Goal: Task Accomplishment & Management: Manage account settings

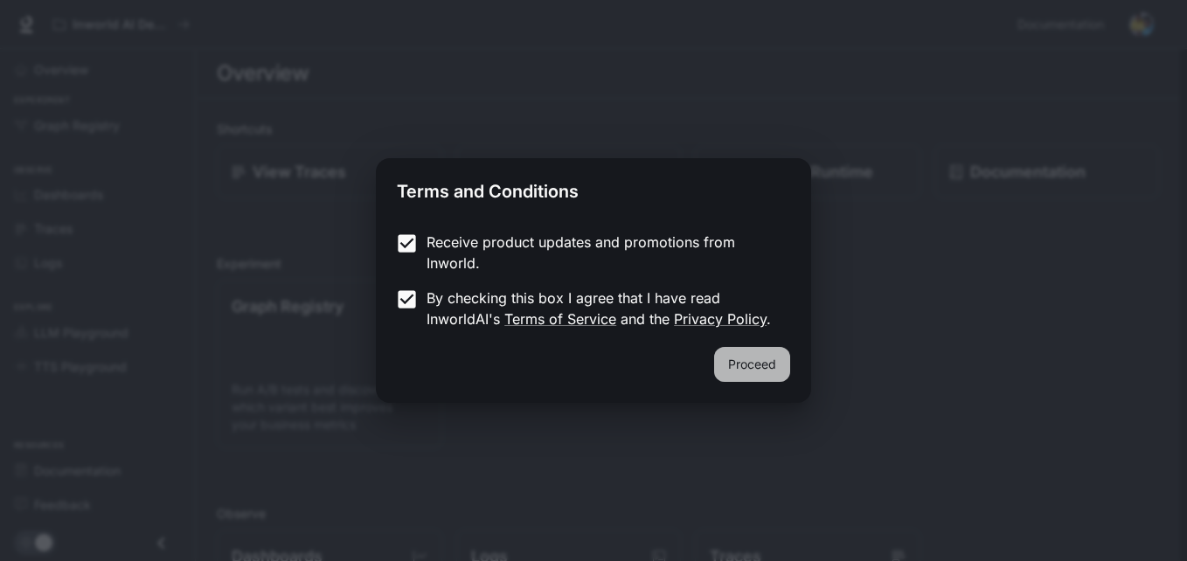
click at [757, 366] on button "Proceed" at bounding box center [752, 364] width 76 height 35
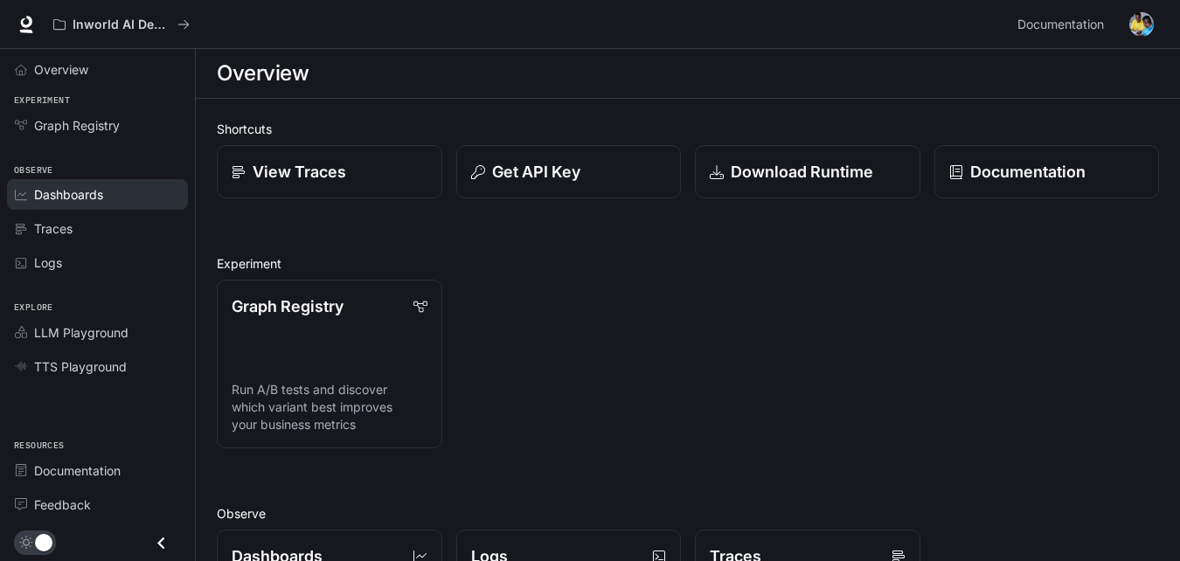
click at [110, 197] on div "Dashboards" at bounding box center [107, 194] width 146 height 18
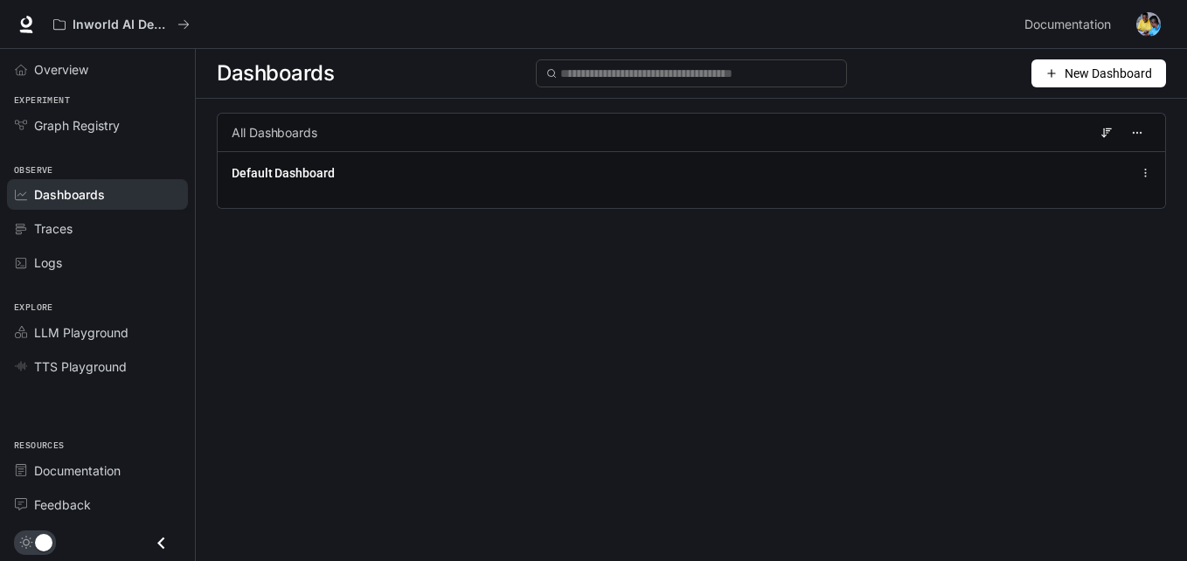
click at [271, 128] on span "All Dashboards" at bounding box center [275, 132] width 86 height 17
click at [1134, 141] on button "button" at bounding box center [1138, 133] width 28 height 28
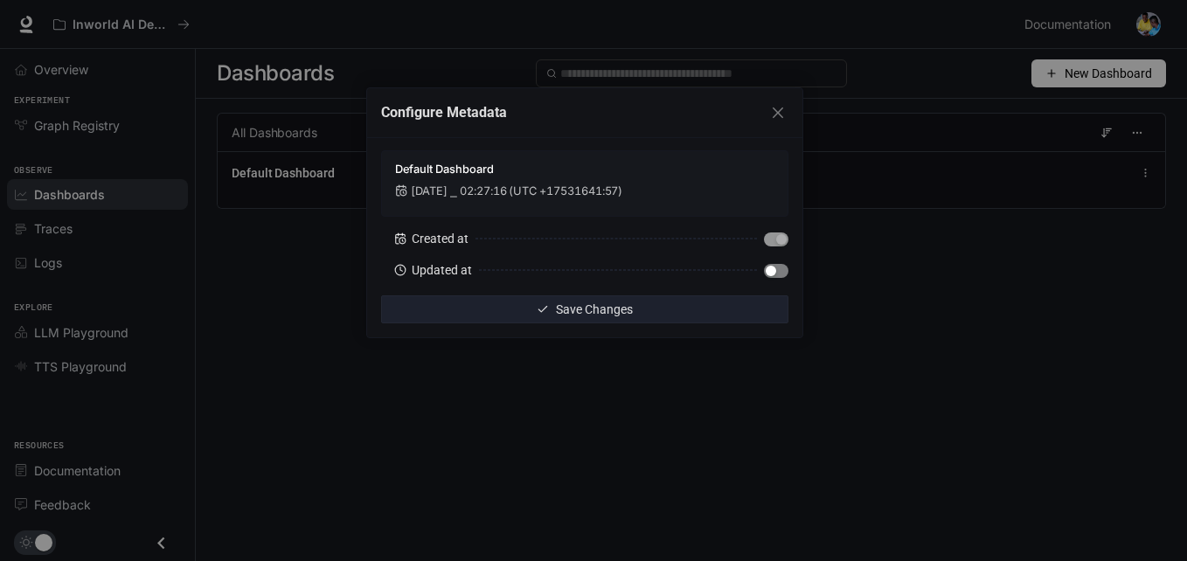
click at [776, 272] on button "button" at bounding box center [776, 271] width 24 height 14
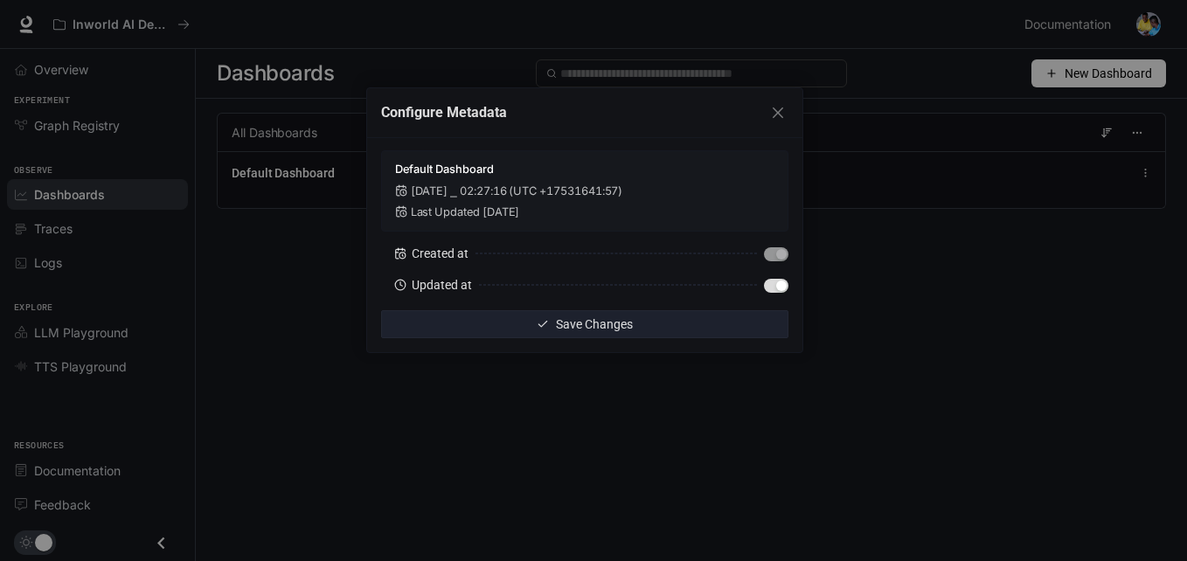
click at [877, 316] on div "Configure Metadata Default Dashboard [DATE] ⎯ 02:27:16 (UTC +17531641:57) Last …" at bounding box center [593, 280] width 1187 height 561
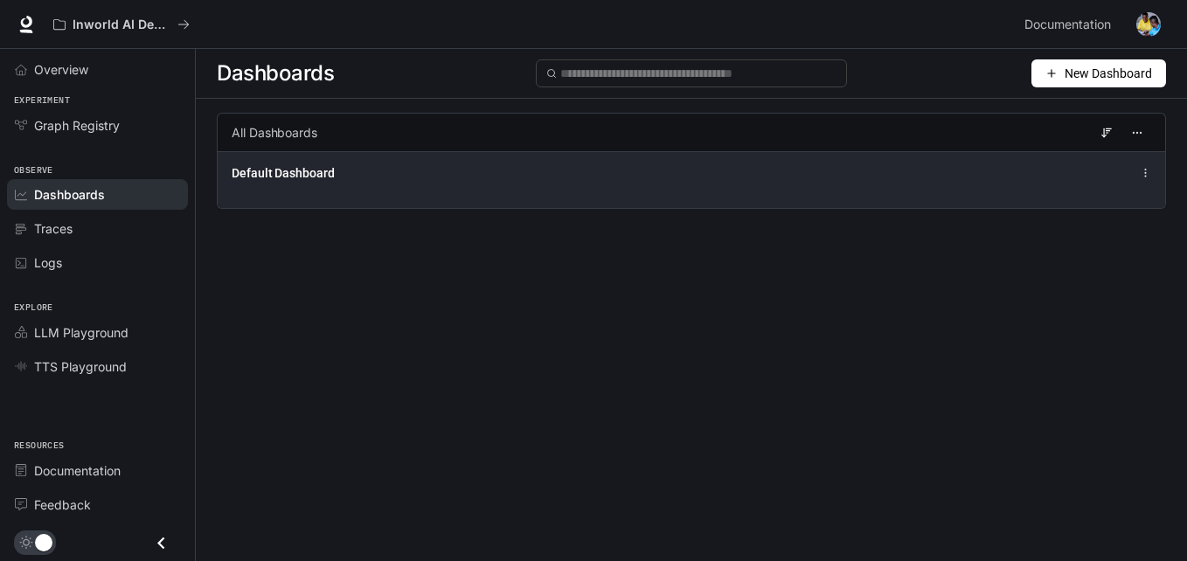
click at [1146, 163] on div "Default Dashboard" at bounding box center [692, 173] width 920 height 21
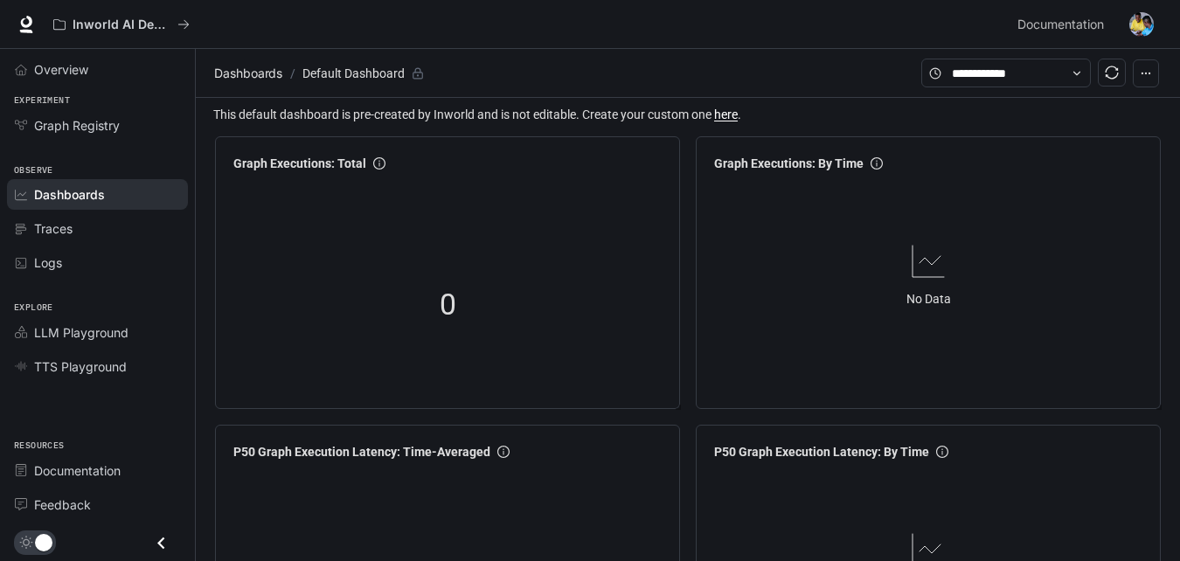
click at [1117, 71] on icon "sync" at bounding box center [1112, 73] width 14 height 14
click at [1142, 71] on icon "button" at bounding box center [1146, 73] width 12 height 12
drag, startPoint x: 902, startPoint y: 128, endPoint x: 843, endPoint y: 113, distance: 61.3
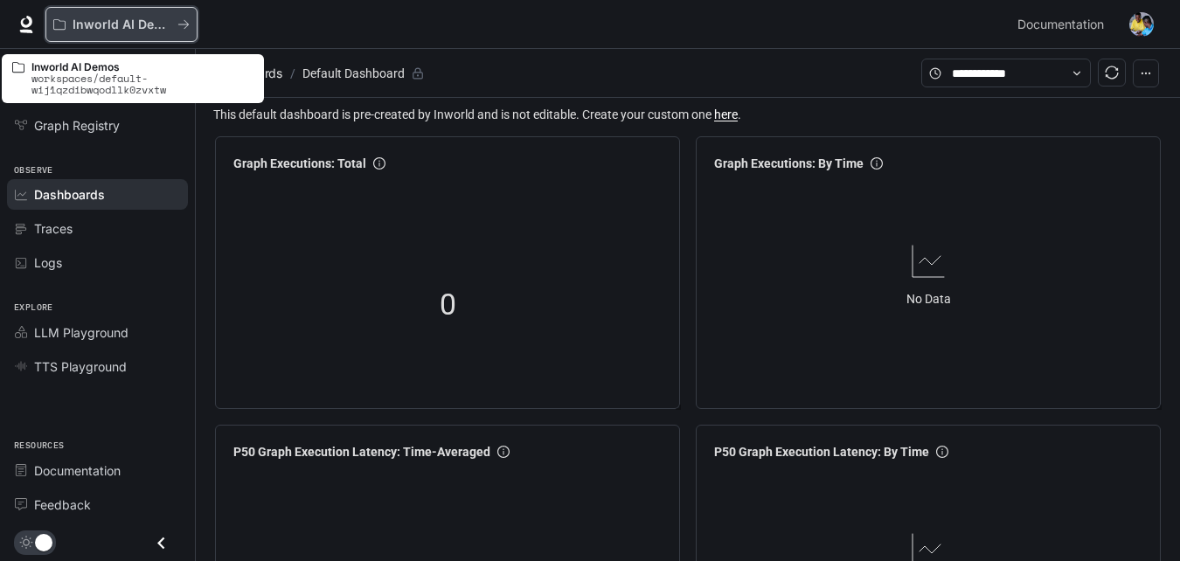
click at [180, 24] on icon "All workspaces" at bounding box center [184, 24] width 12 height 12
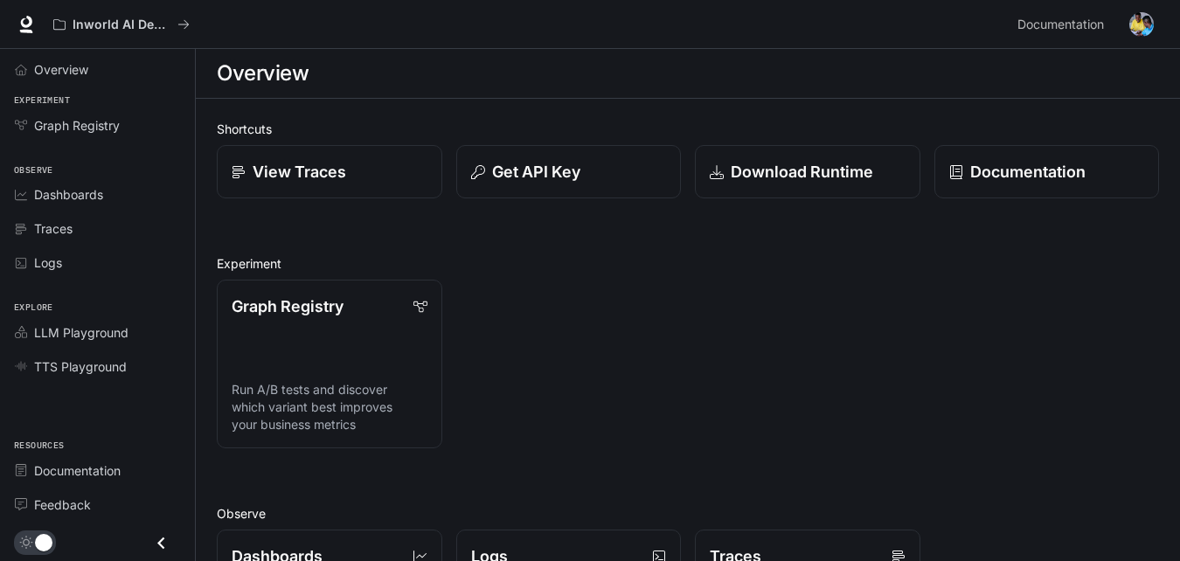
click at [261, 70] on h1 "Overview" at bounding box center [263, 73] width 92 height 35
click at [980, 177] on p "Documentation" at bounding box center [1028, 172] width 116 height 24
click at [101, 198] on span "Dashboards" at bounding box center [68, 194] width 69 height 18
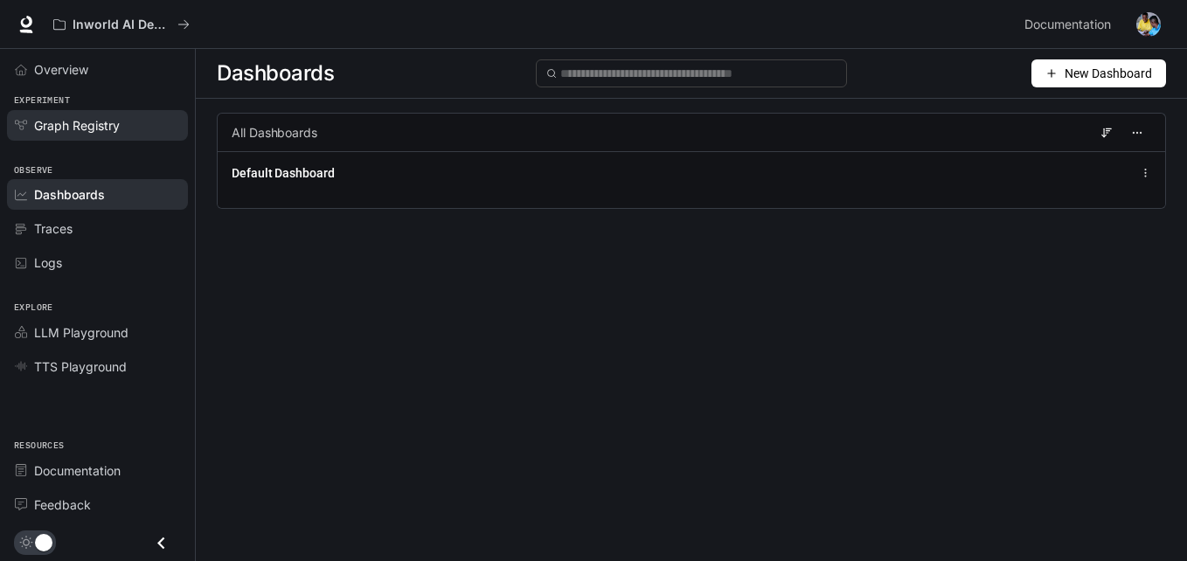
click at [63, 127] on span "Graph Registry" at bounding box center [77, 125] width 86 height 18
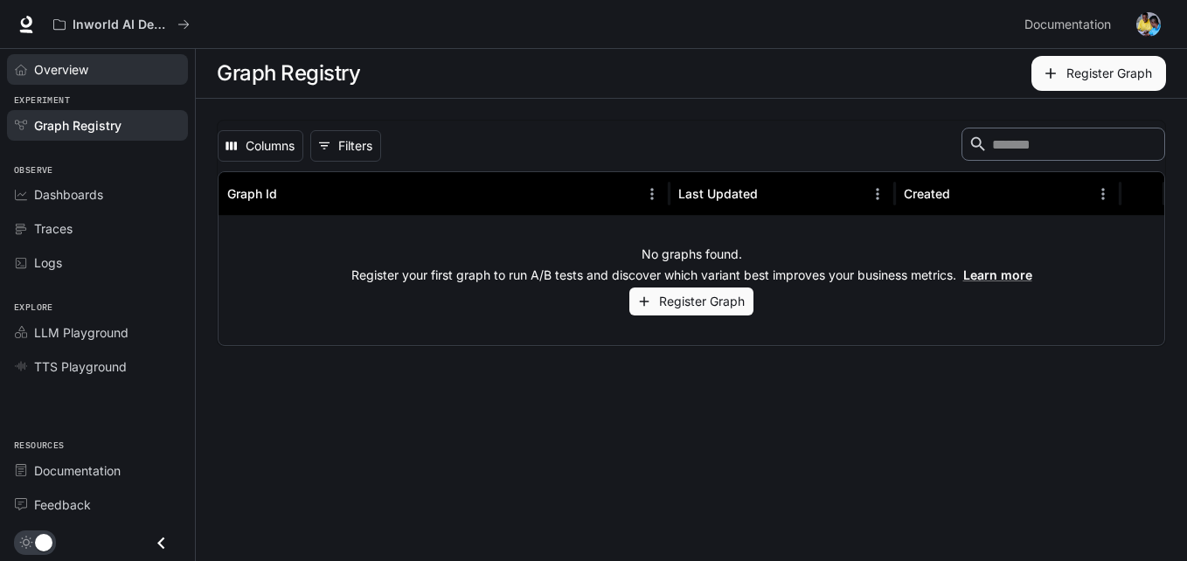
click at [73, 59] on link "Overview" at bounding box center [97, 69] width 181 height 31
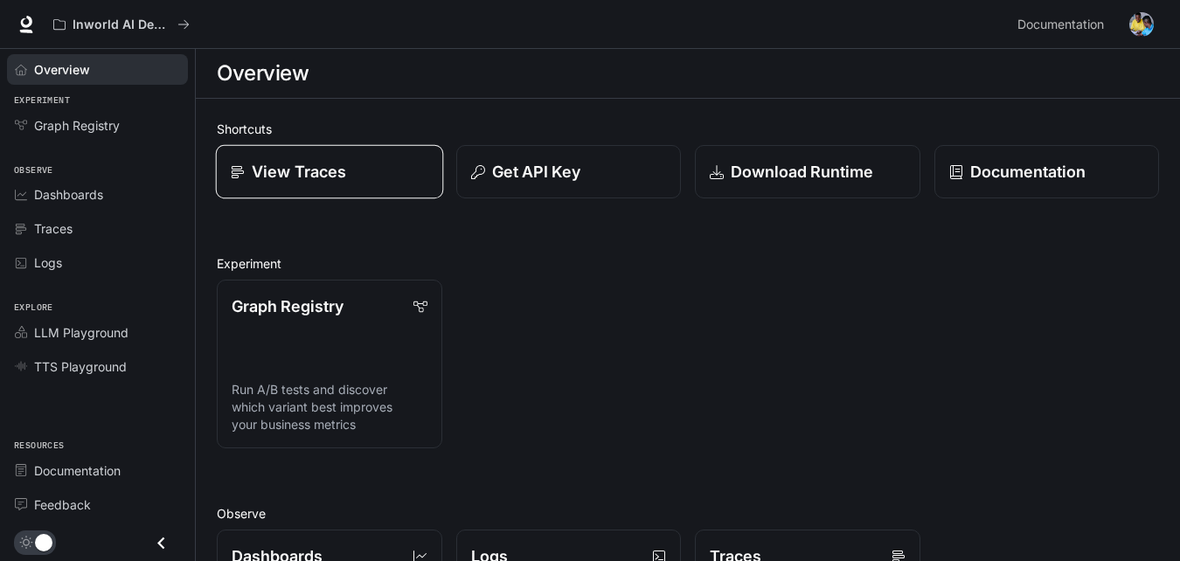
click at [291, 171] on p "View Traces" at bounding box center [299, 172] width 94 height 24
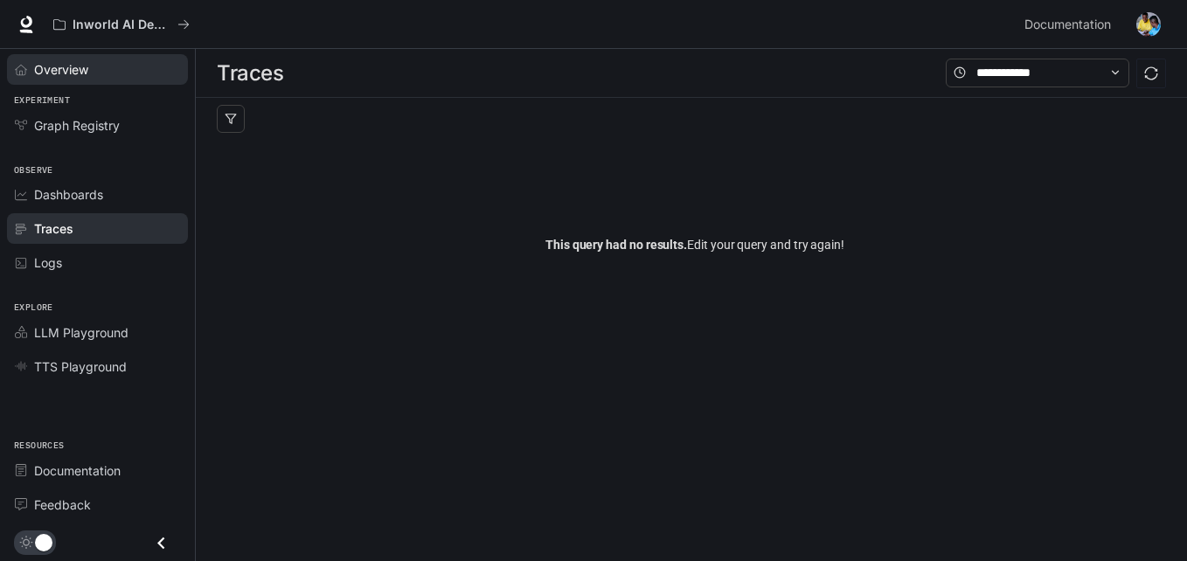
click at [59, 67] on span "Overview" at bounding box center [61, 69] width 54 height 18
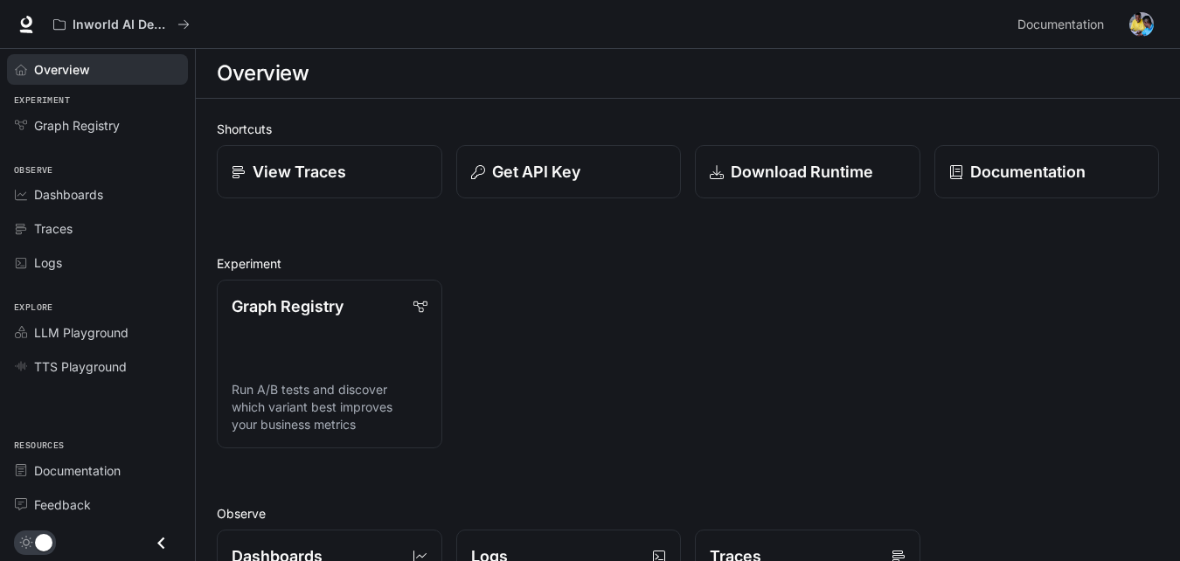
click at [108, 63] on div "Overview" at bounding box center [107, 69] width 146 height 18
click at [609, 34] on div "Inworld AI Demos" at bounding box center [527, 24] width 965 height 35
click at [554, 172] on p "Get API Key" at bounding box center [535, 172] width 89 height 24
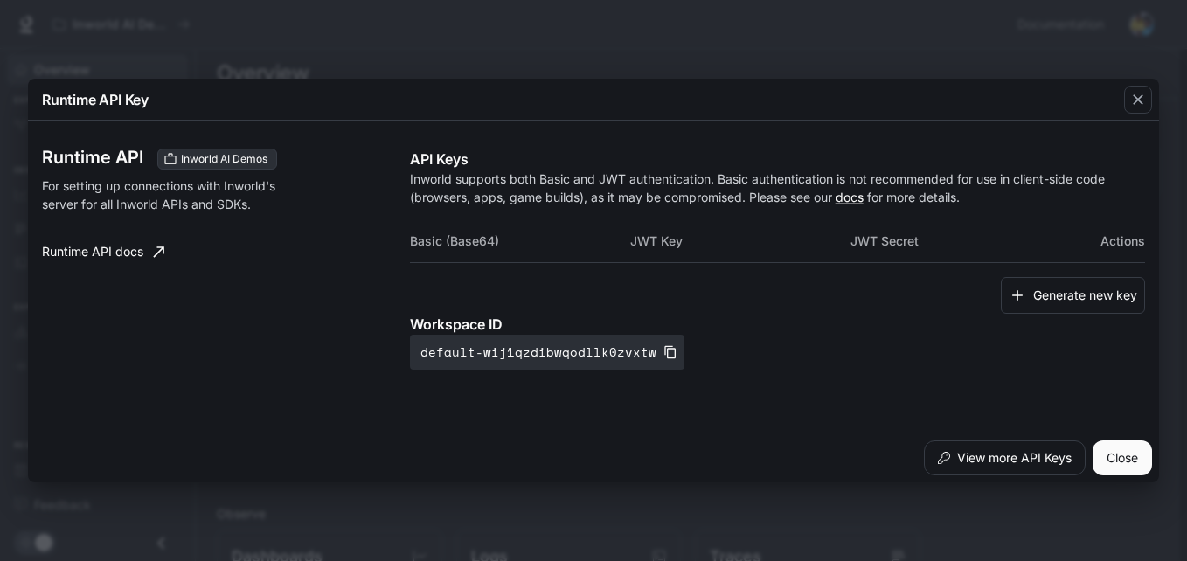
click at [1135, 466] on button "Close" at bounding box center [1122, 458] width 59 height 35
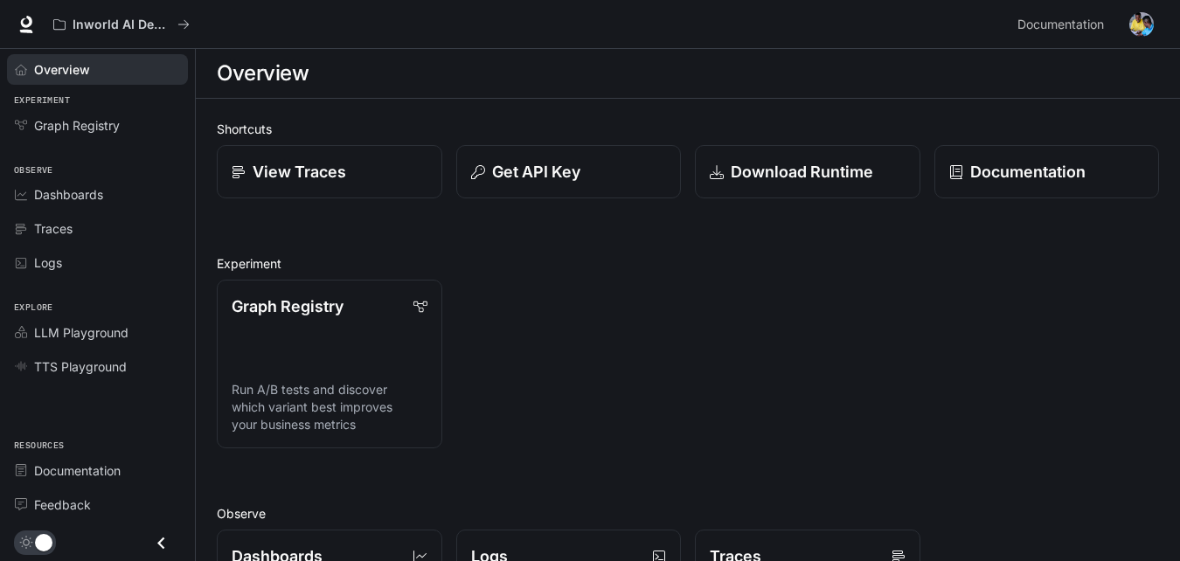
drag, startPoint x: 646, startPoint y: 322, endPoint x: 628, endPoint y: 329, distance: 19.7
click at [645, 322] on div "Graph Registry Run A/B tests and discover which variant best improves your busi…" at bounding box center [681, 357] width 957 height 183
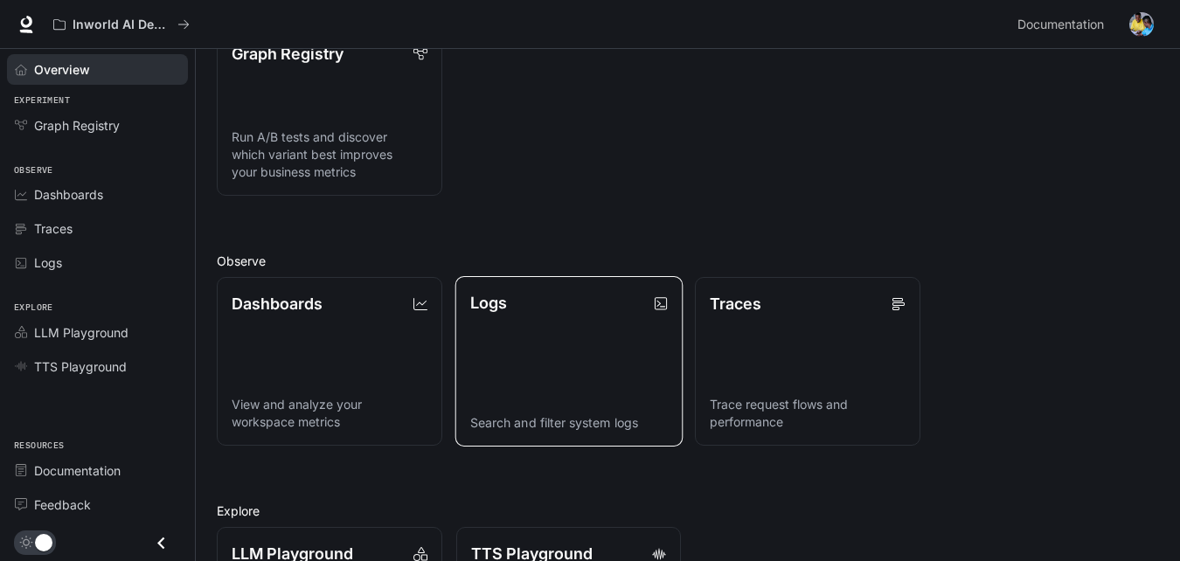
scroll to position [262, 0]
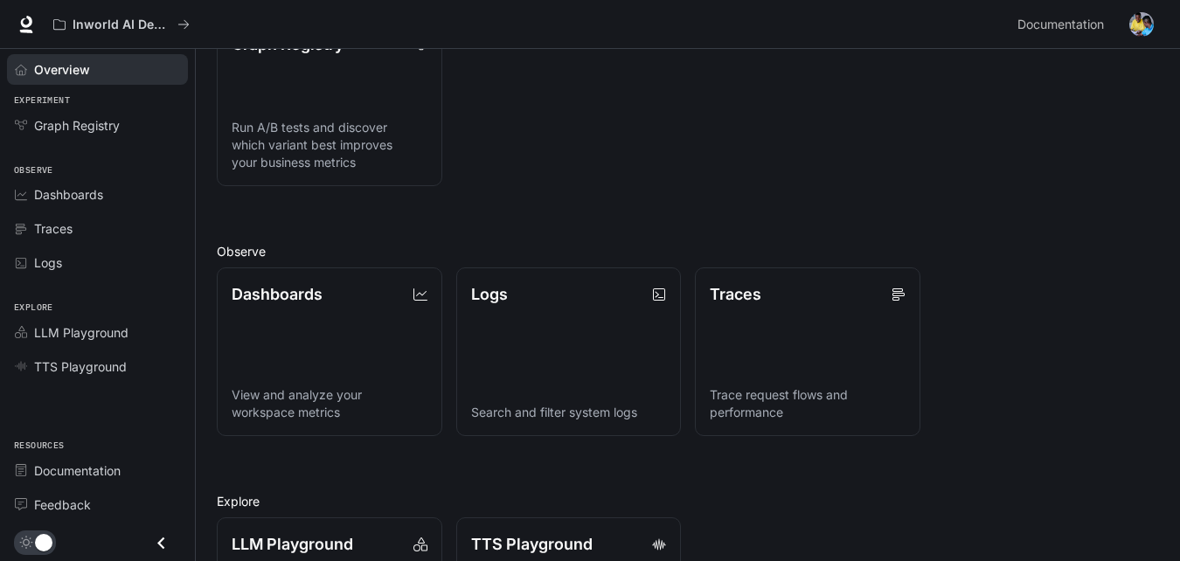
click at [233, 244] on h2 "Observe" at bounding box center [688, 251] width 943 height 18
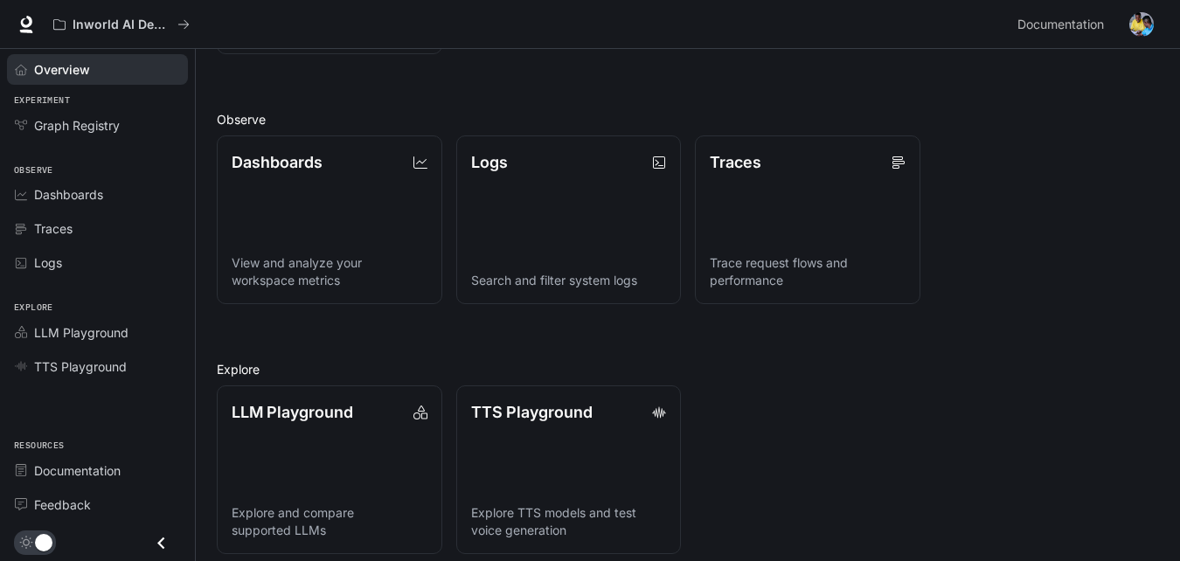
scroll to position [408, 0]
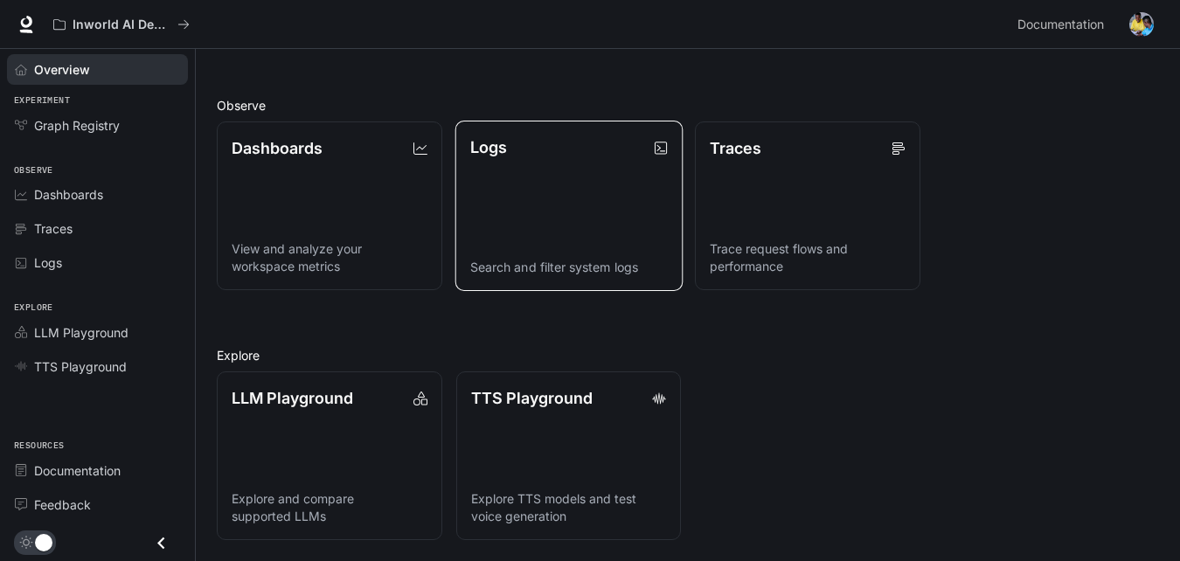
click at [592, 210] on link "Logs Search and filter system logs" at bounding box center [568, 206] width 227 height 171
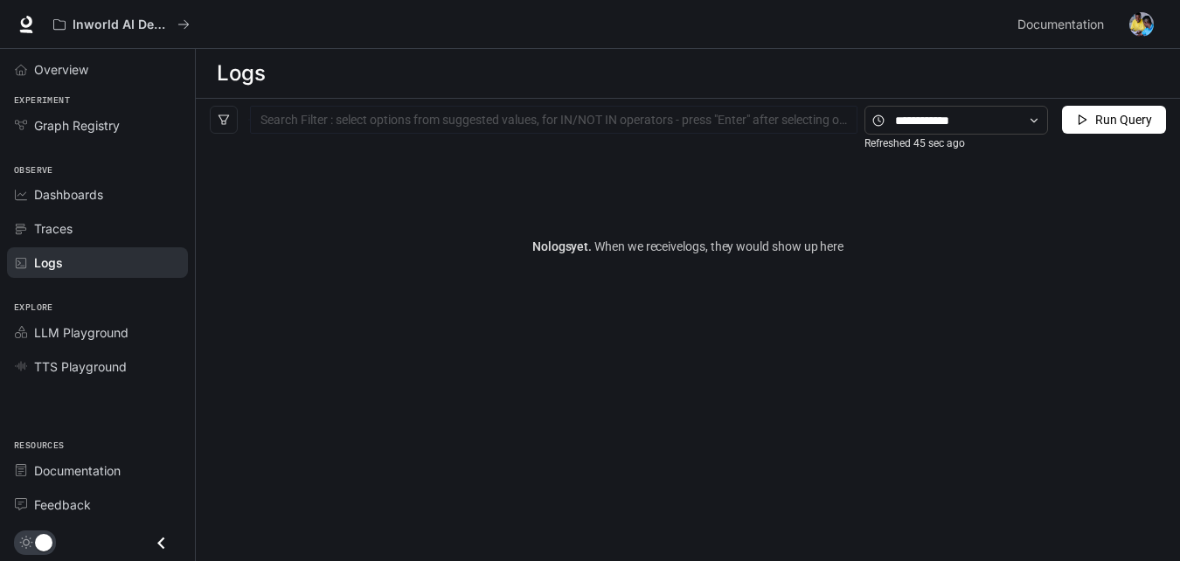
click at [1150, 28] on img "button" at bounding box center [1142, 24] width 24 height 24
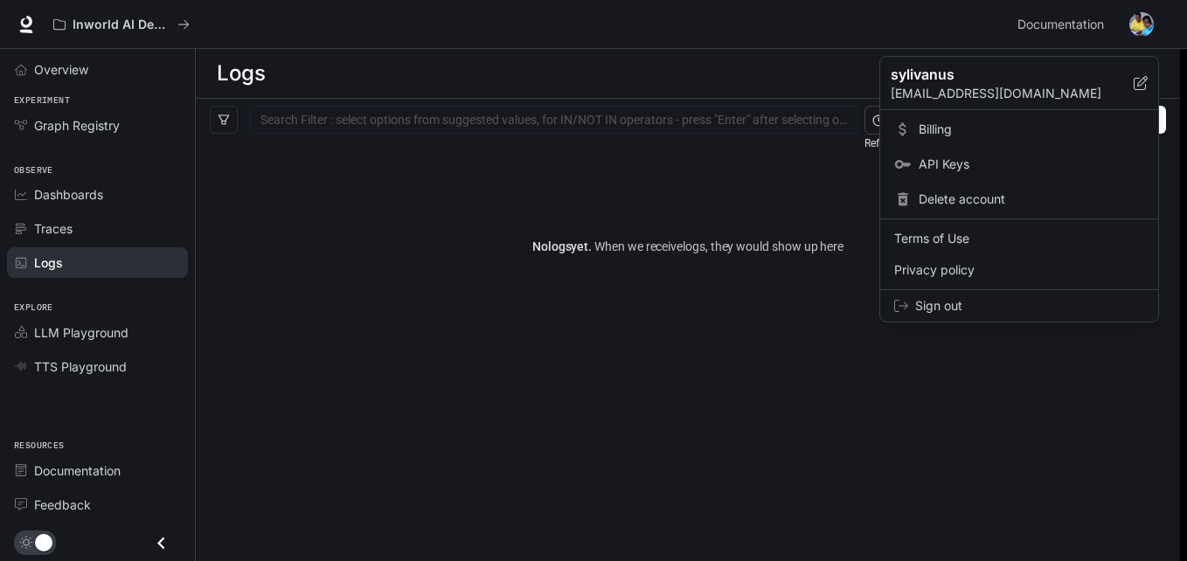
click at [945, 195] on span "Delete account" at bounding box center [1032, 199] width 226 height 17
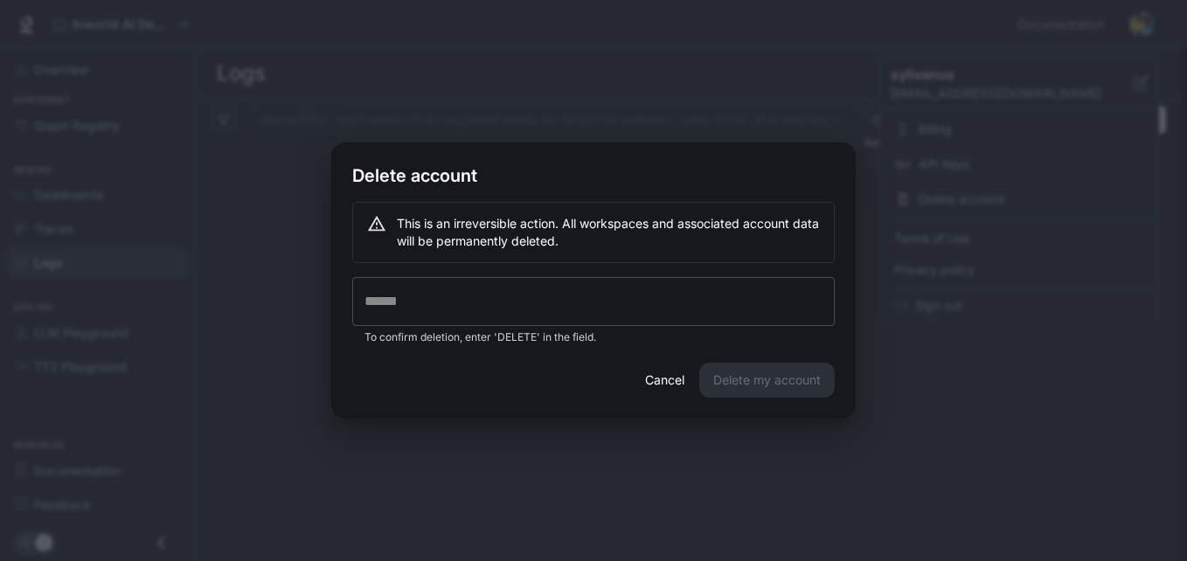
click at [373, 300] on input "text" at bounding box center [593, 301] width 483 height 49
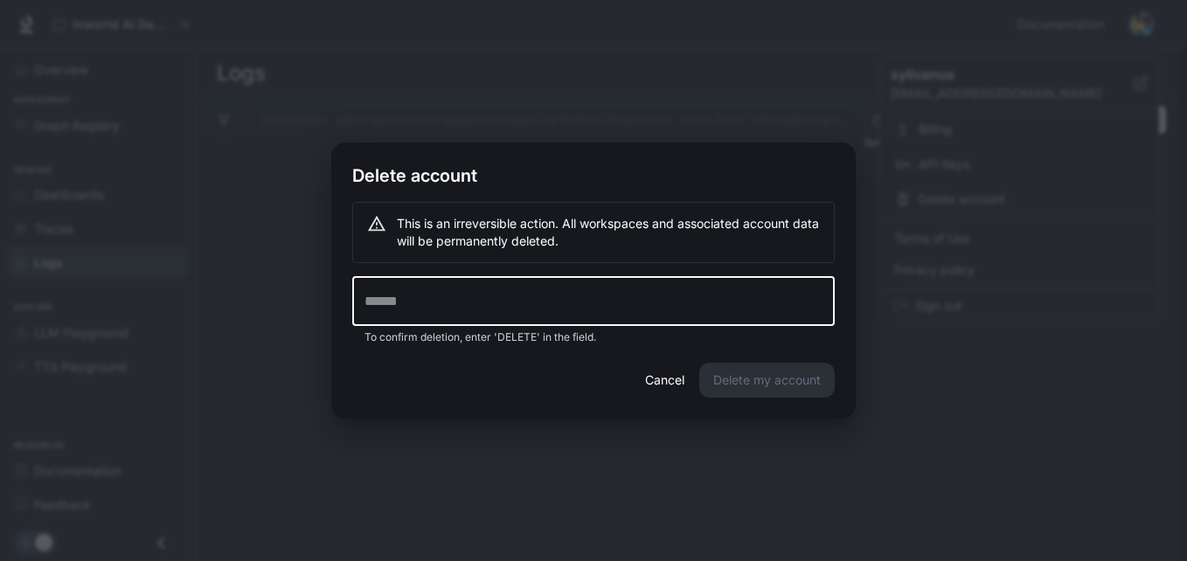
click at [415, 304] on input "text" at bounding box center [593, 301] width 483 height 49
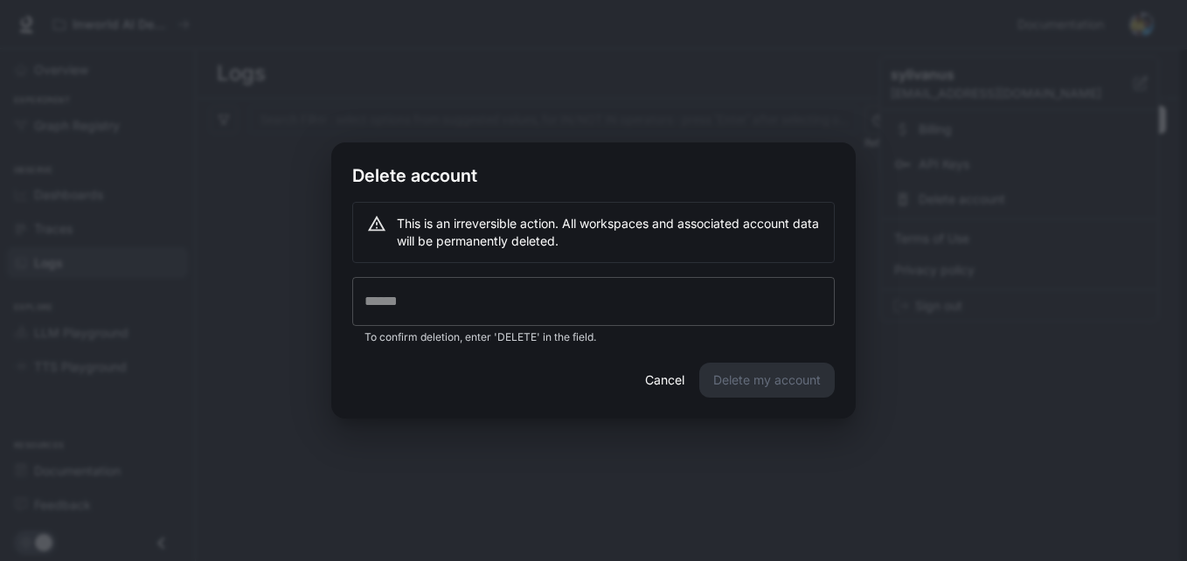
click at [561, 306] on input "text" at bounding box center [593, 301] width 483 height 49
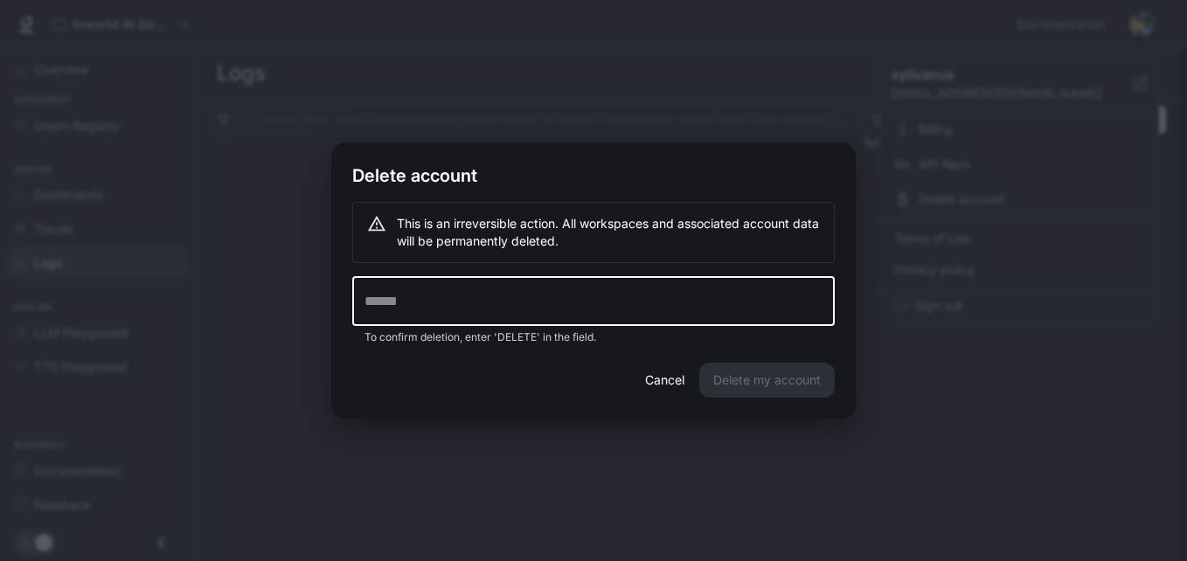
paste input "**********"
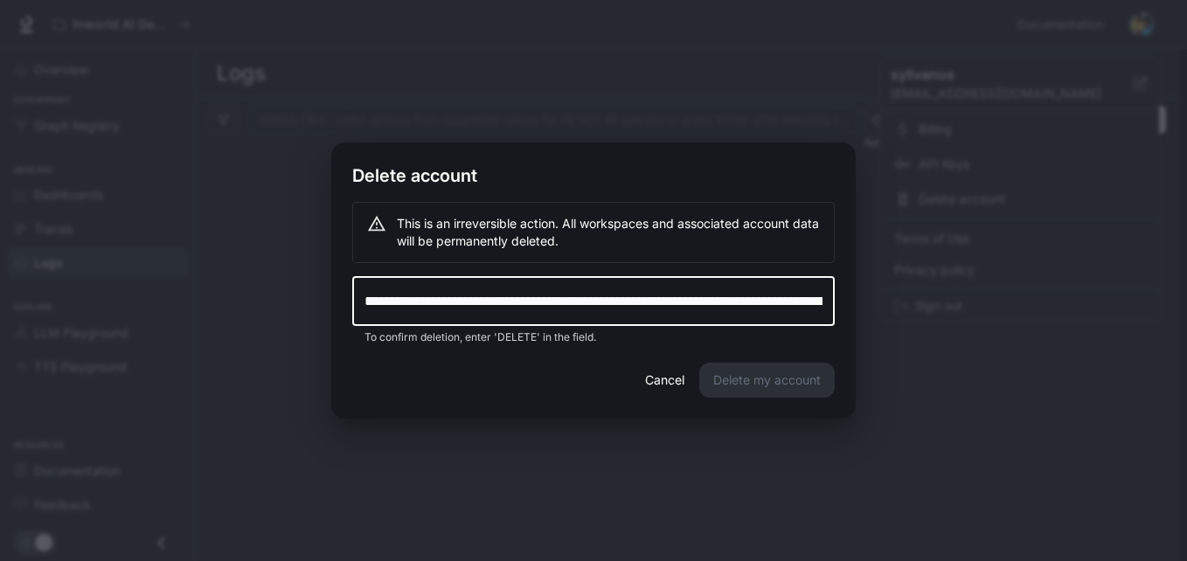
scroll to position [0, 866]
type input "**********"
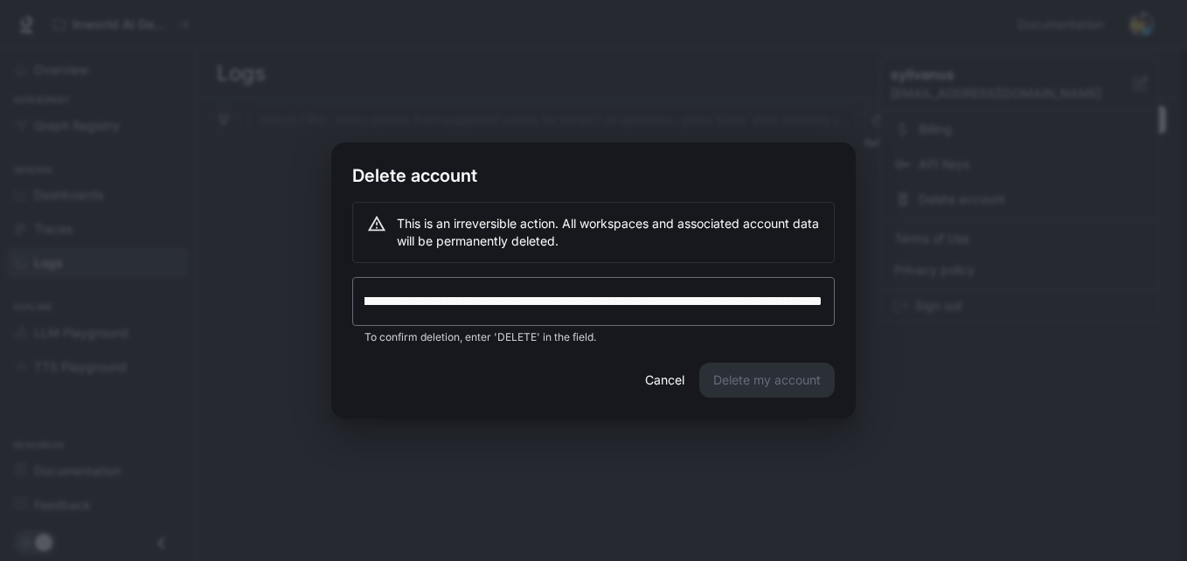
scroll to position [0, 0]
click at [777, 388] on div "Cancel Delete my account" at bounding box center [593, 391] width 525 height 56
click at [775, 383] on div "Cancel Delete my account" at bounding box center [593, 391] width 525 height 56
click at [717, 301] on input "**********" at bounding box center [593, 301] width 483 height 49
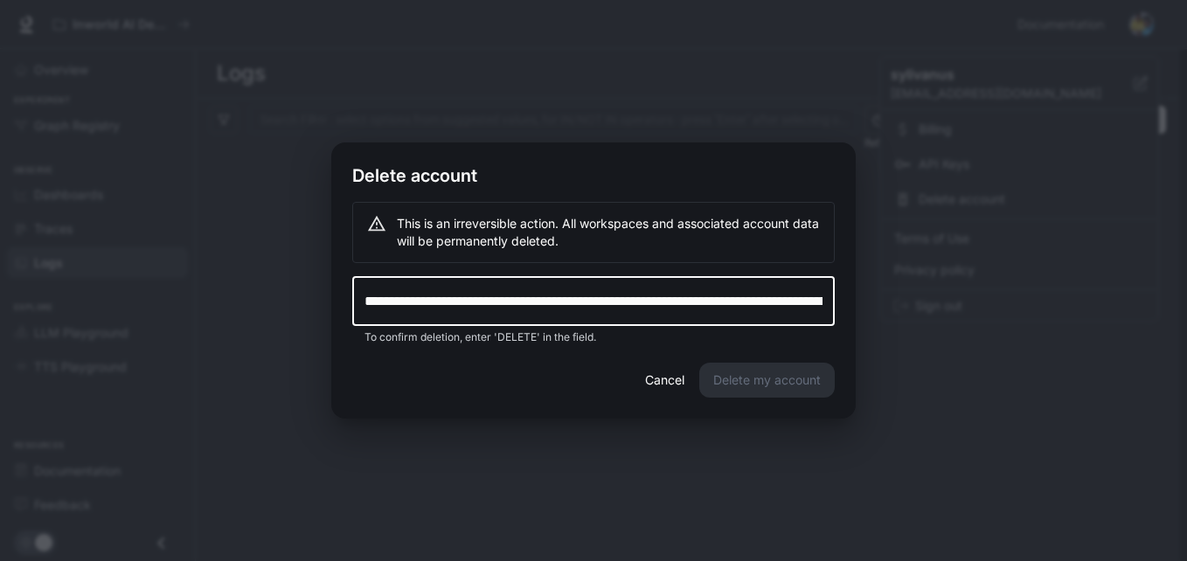
click at [788, 388] on div "Cancel Delete my account" at bounding box center [593, 391] width 525 height 56
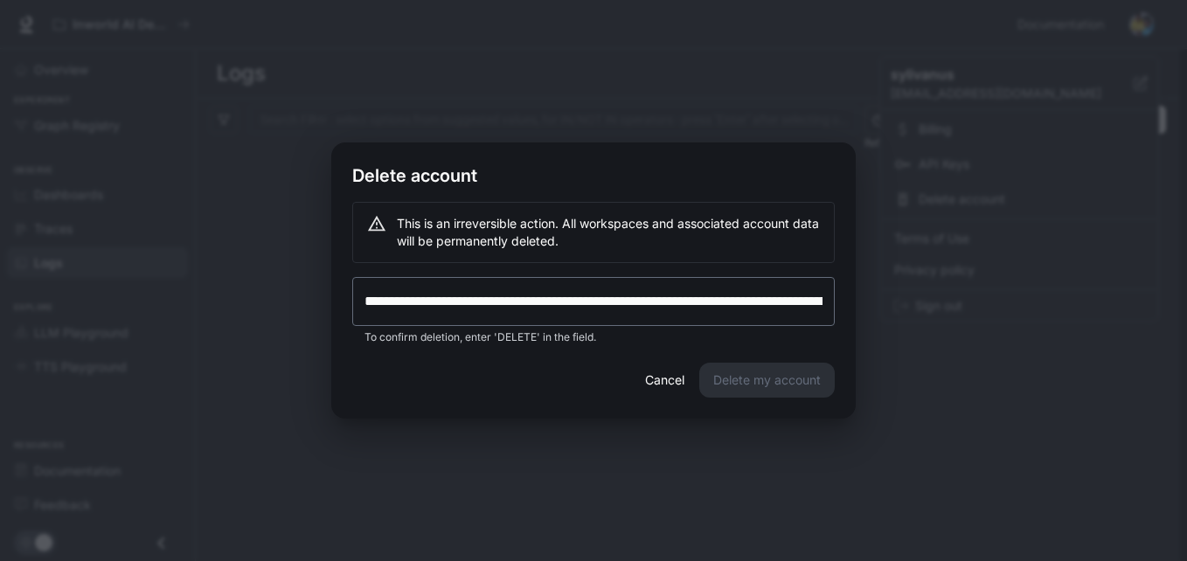
click at [659, 380] on button "Cancel" at bounding box center [665, 380] width 56 height 35
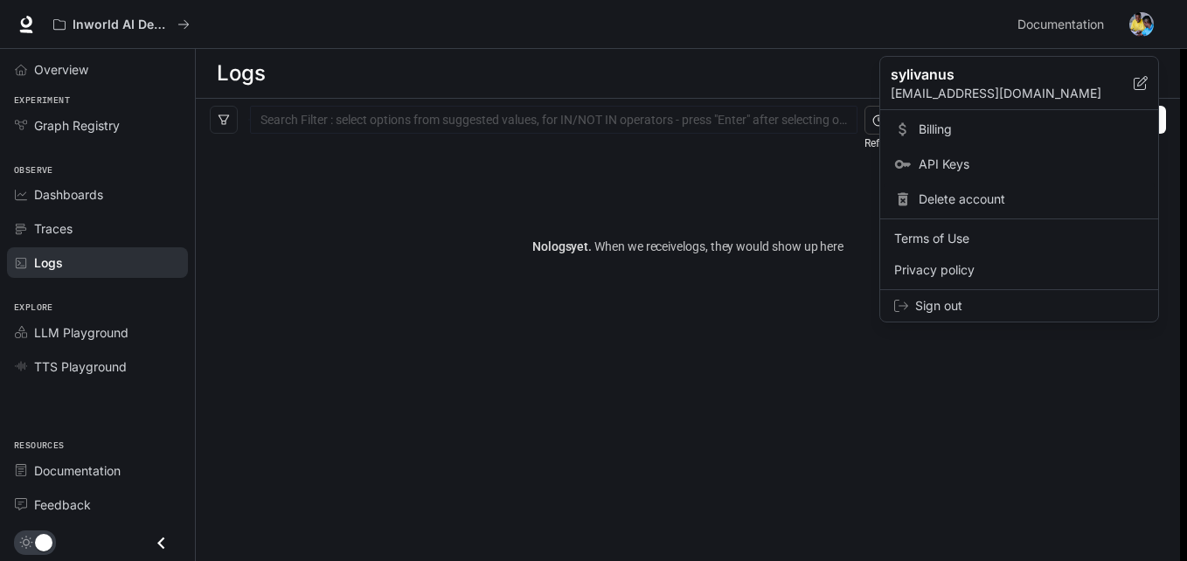
click at [895, 197] on icon at bounding box center [903, 199] width 17 height 17
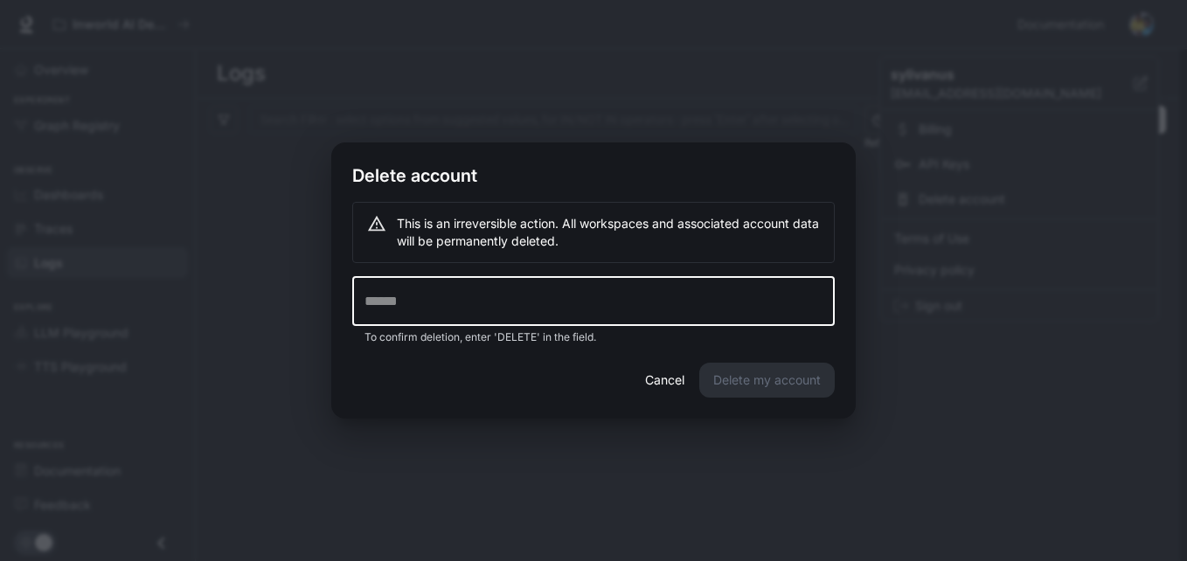
click at [488, 312] on input "text" at bounding box center [593, 301] width 483 height 49
type input "******"
click at [788, 376] on button "Delete my account" at bounding box center [768, 380] width 136 height 35
